Goal: Information Seeking & Learning: Learn about a topic

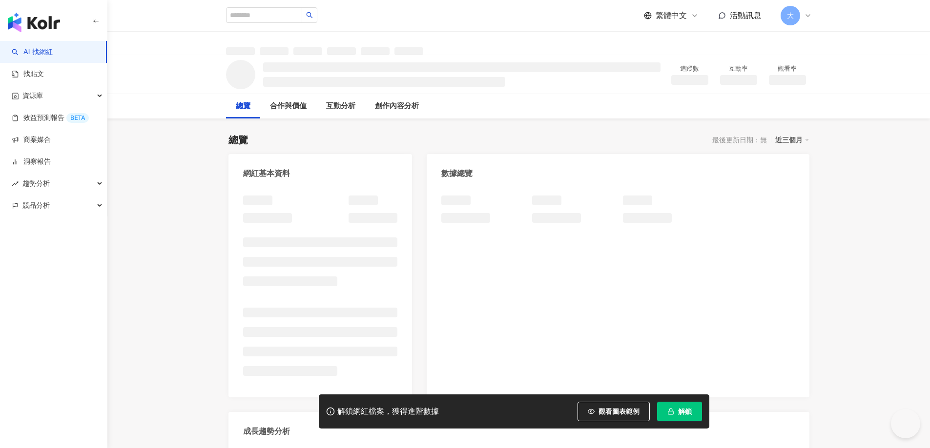
click at [679, 406] on button "解鎖" at bounding box center [679, 412] width 45 height 20
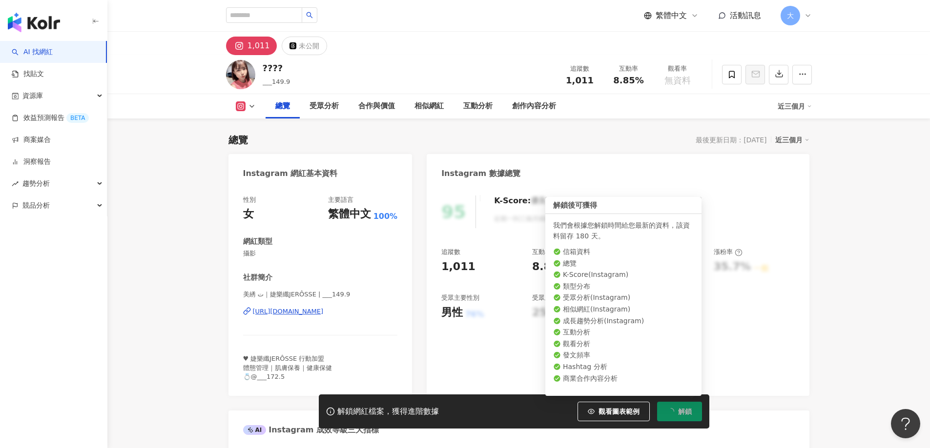
scroll to position [60, 0]
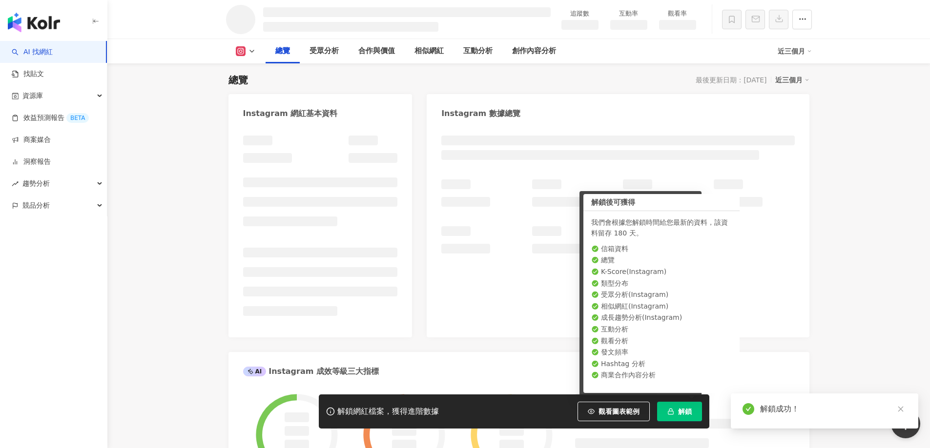
click at [679, 409] on div at bounding box center [685, 424] width 220 height 61
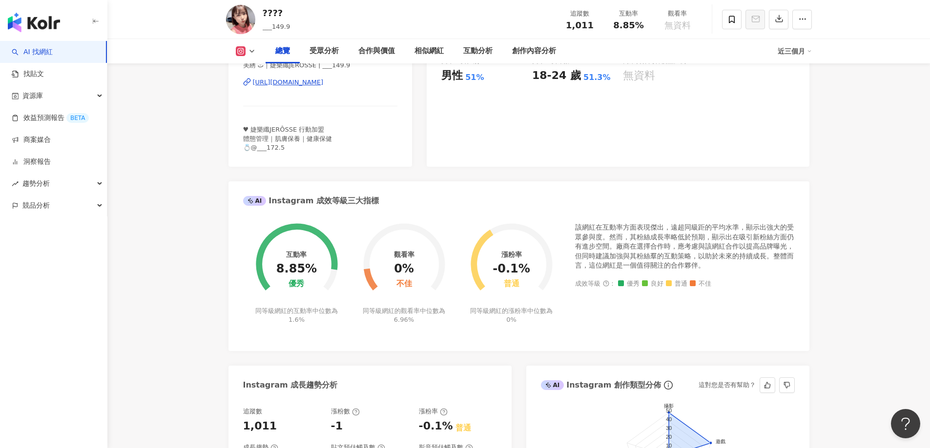
scroll to position [206, 0]
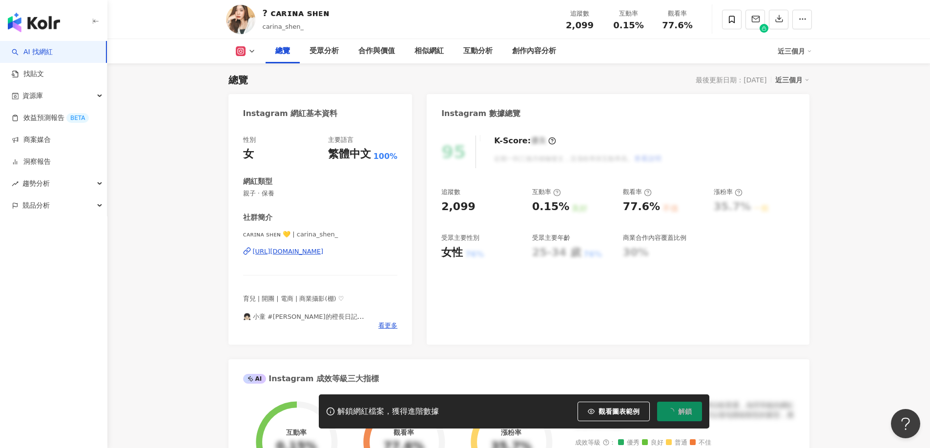
click at [538, 328] on div "95 K-Score : 優良 近期一到三個月積極發文，且漲粉率與互動率高。 查看說明 追蹤數 2,099 互動率 0.15% 良好 觀看率 77.6% 不佳…" at bounding box center [617, 235] width 382 height 219
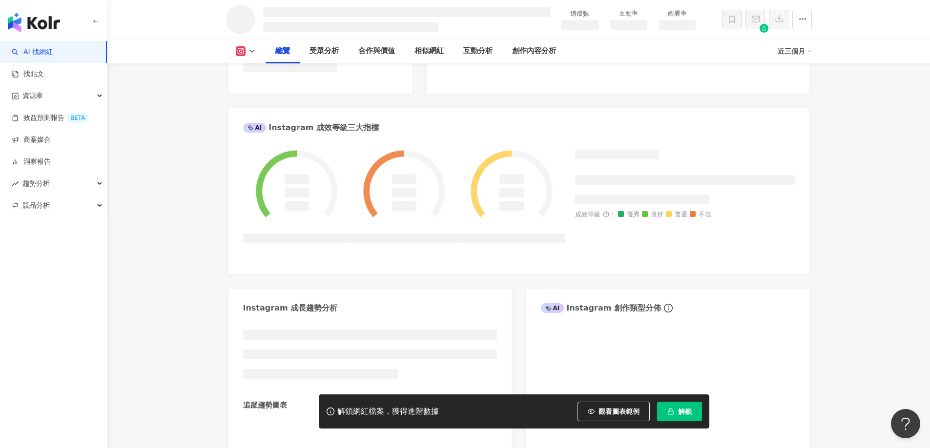
scroll to position [339, 0]
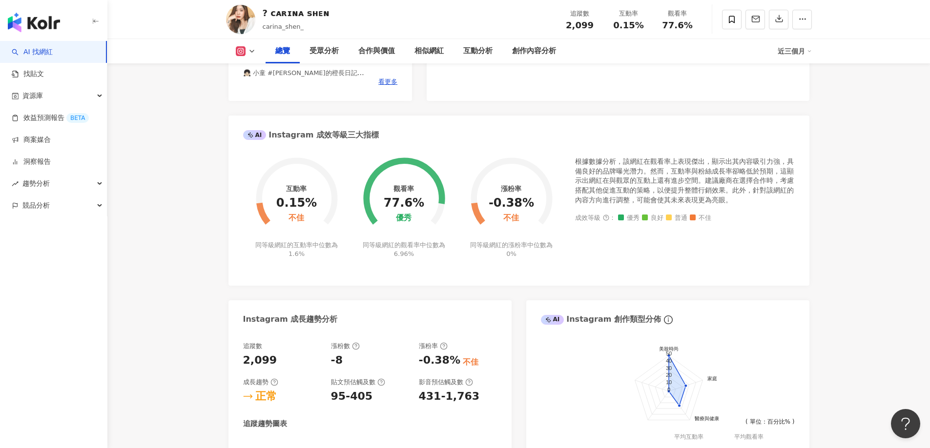
scroll to position [206, 0]
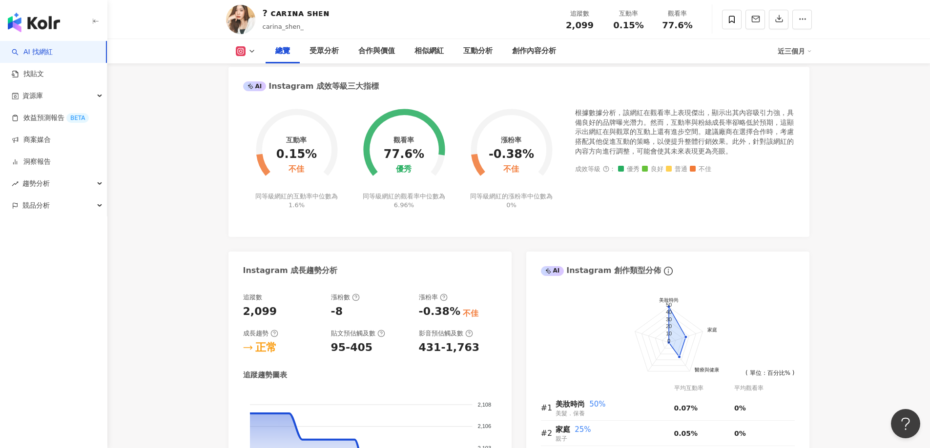
scroll to position [60, 0]
